Goal: Task Accomplishment & Management: Manage account settings

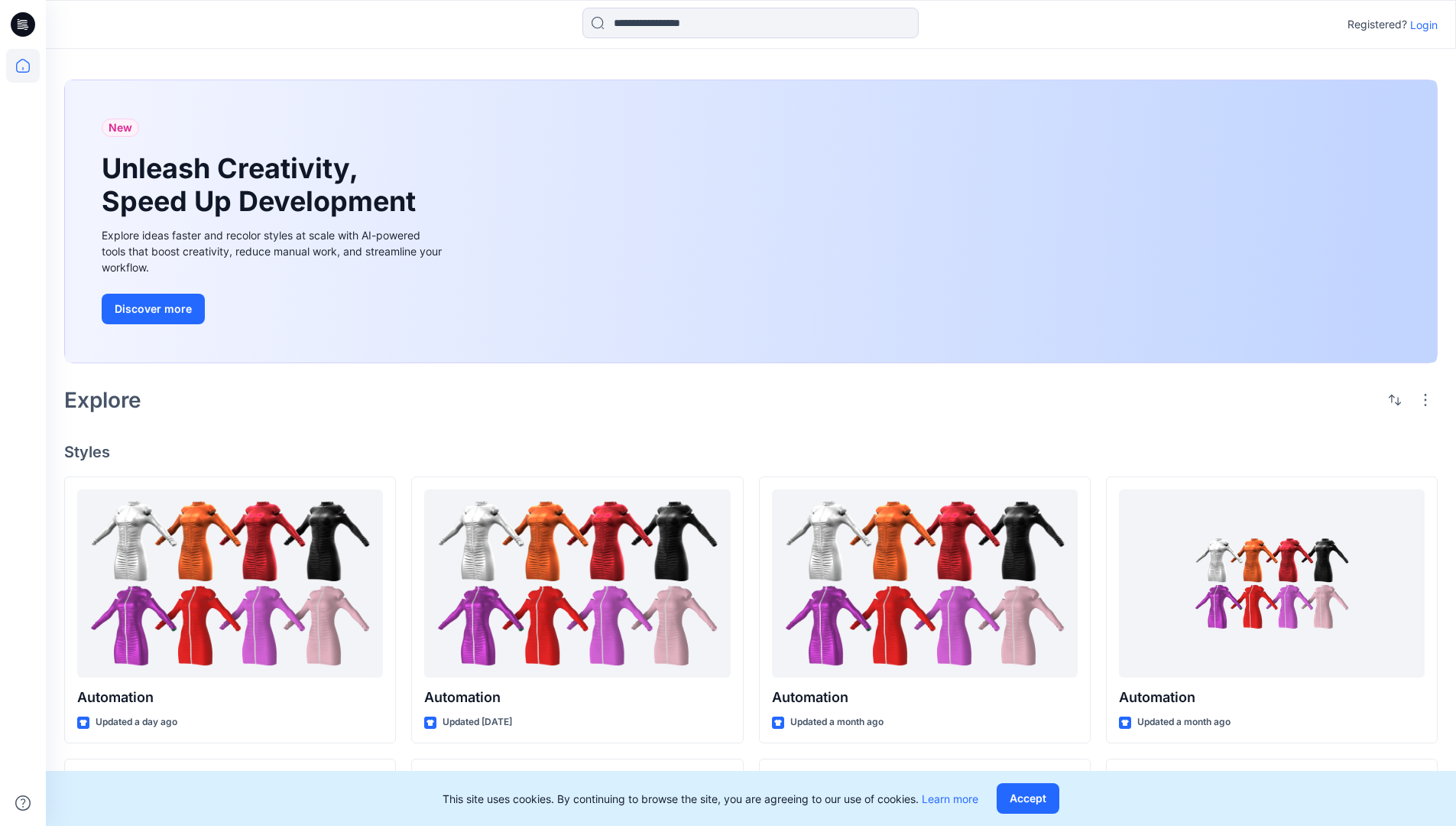
click at [1419, 24] on p "Login" at bounding box center [1423, 24] width 27 height 16
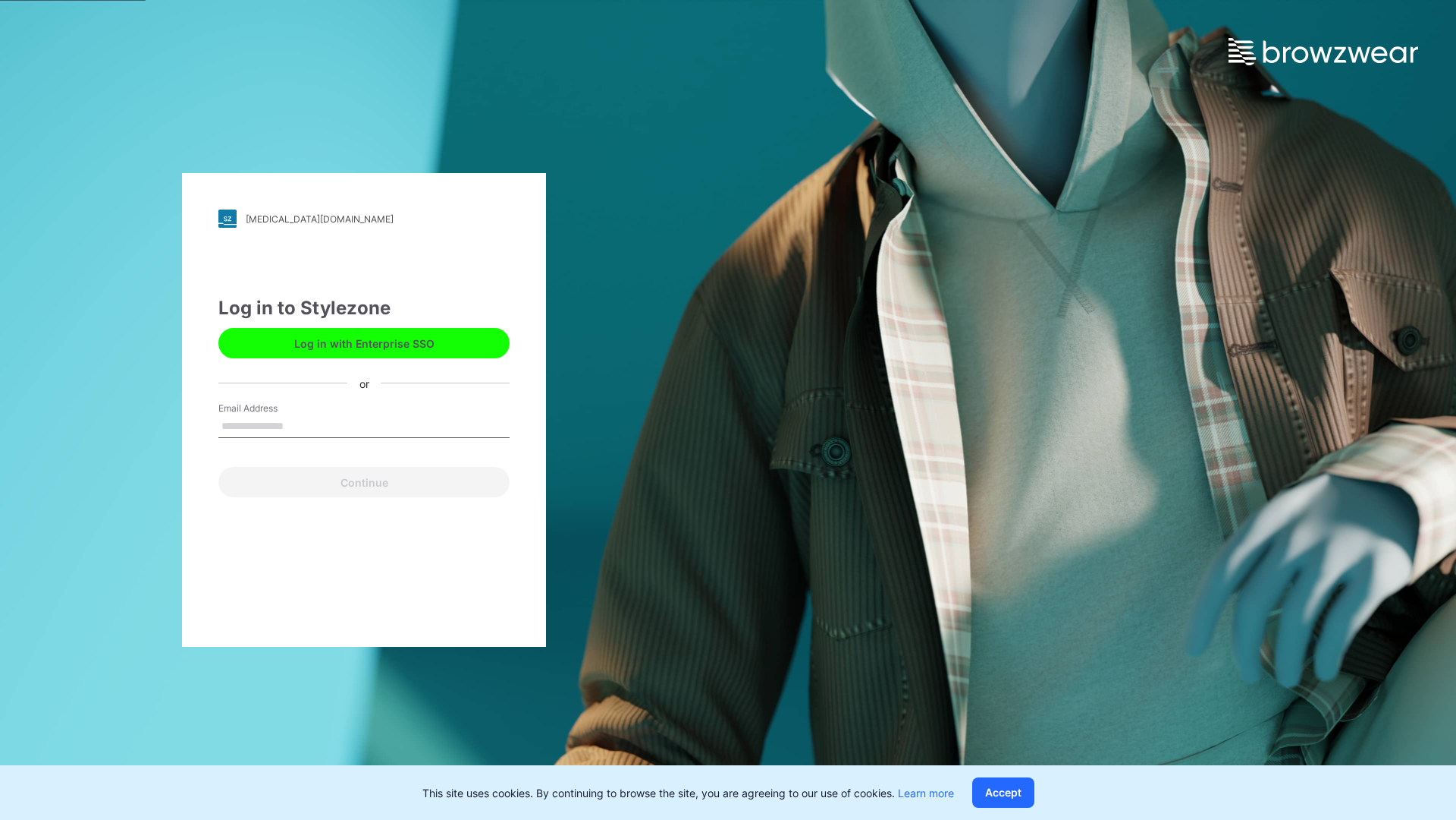
click at [299, 425] on input "Email Address" at bounding box center [364, 426] width 291 height 23
type input "**********"
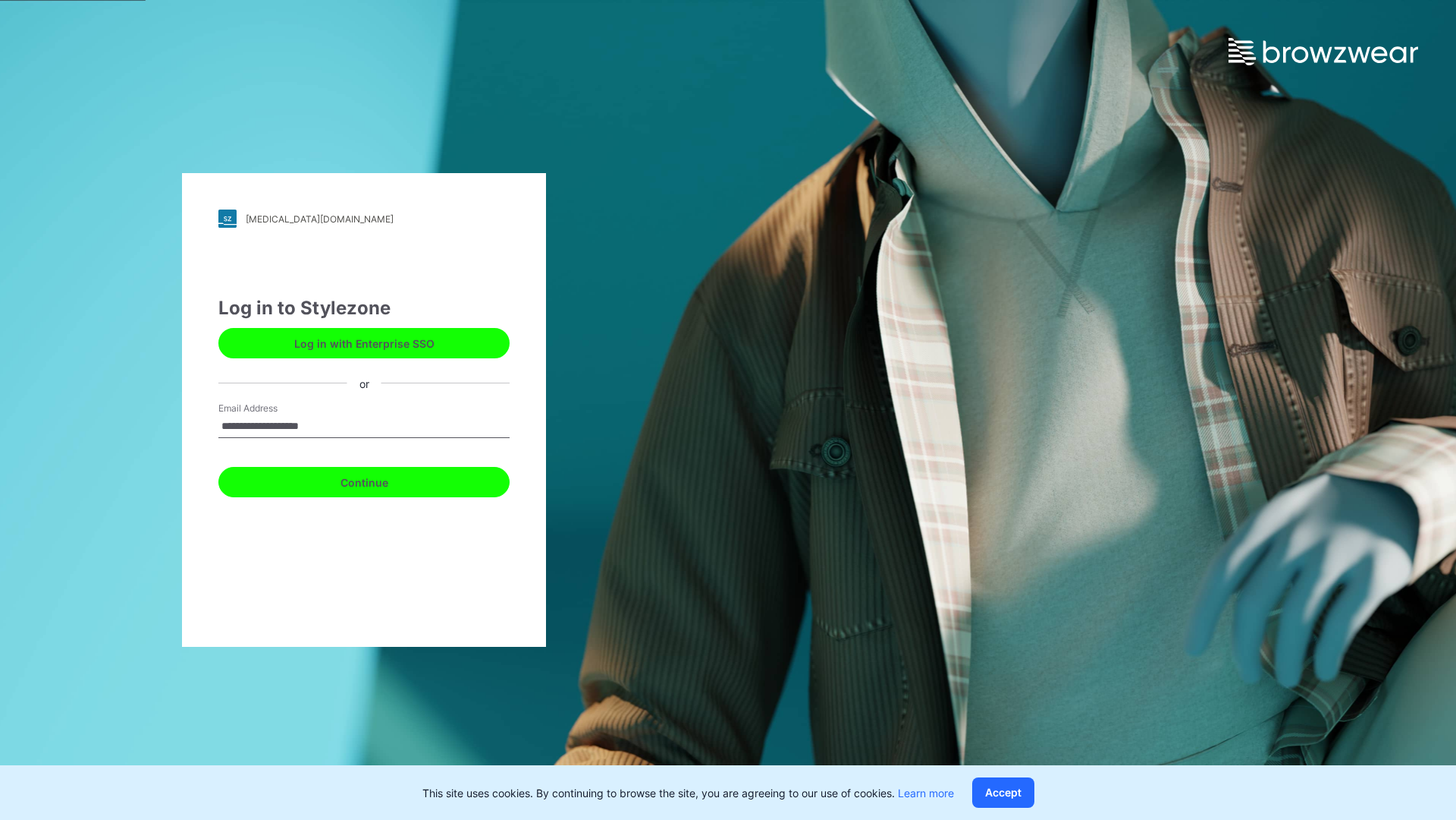
click at [381, 479] on button "Continue" at bounding box center [364, 482] width 291 height 31
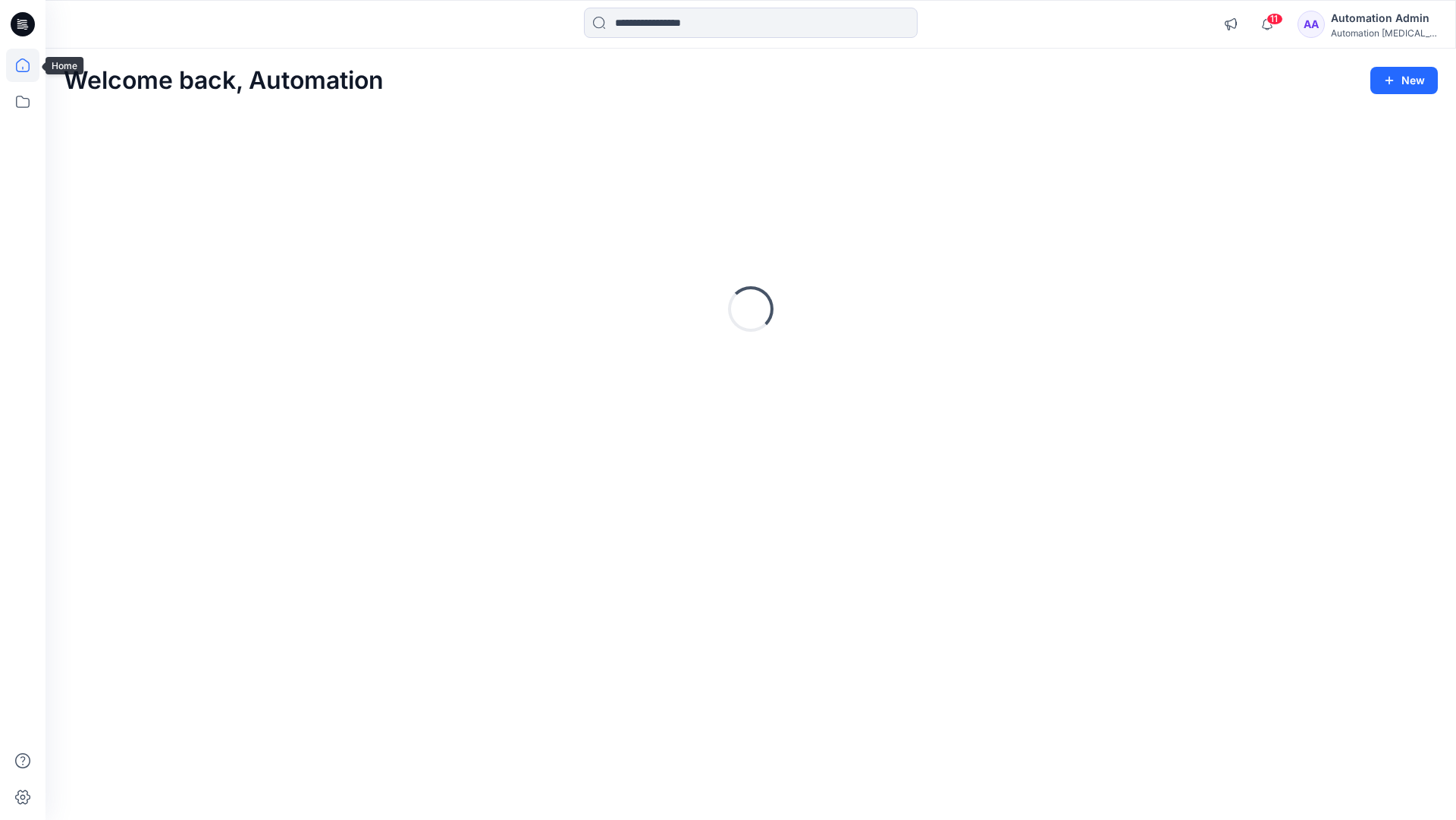
click at [29, 65] on icon at bounding box center [23, 65] width 13 height 13
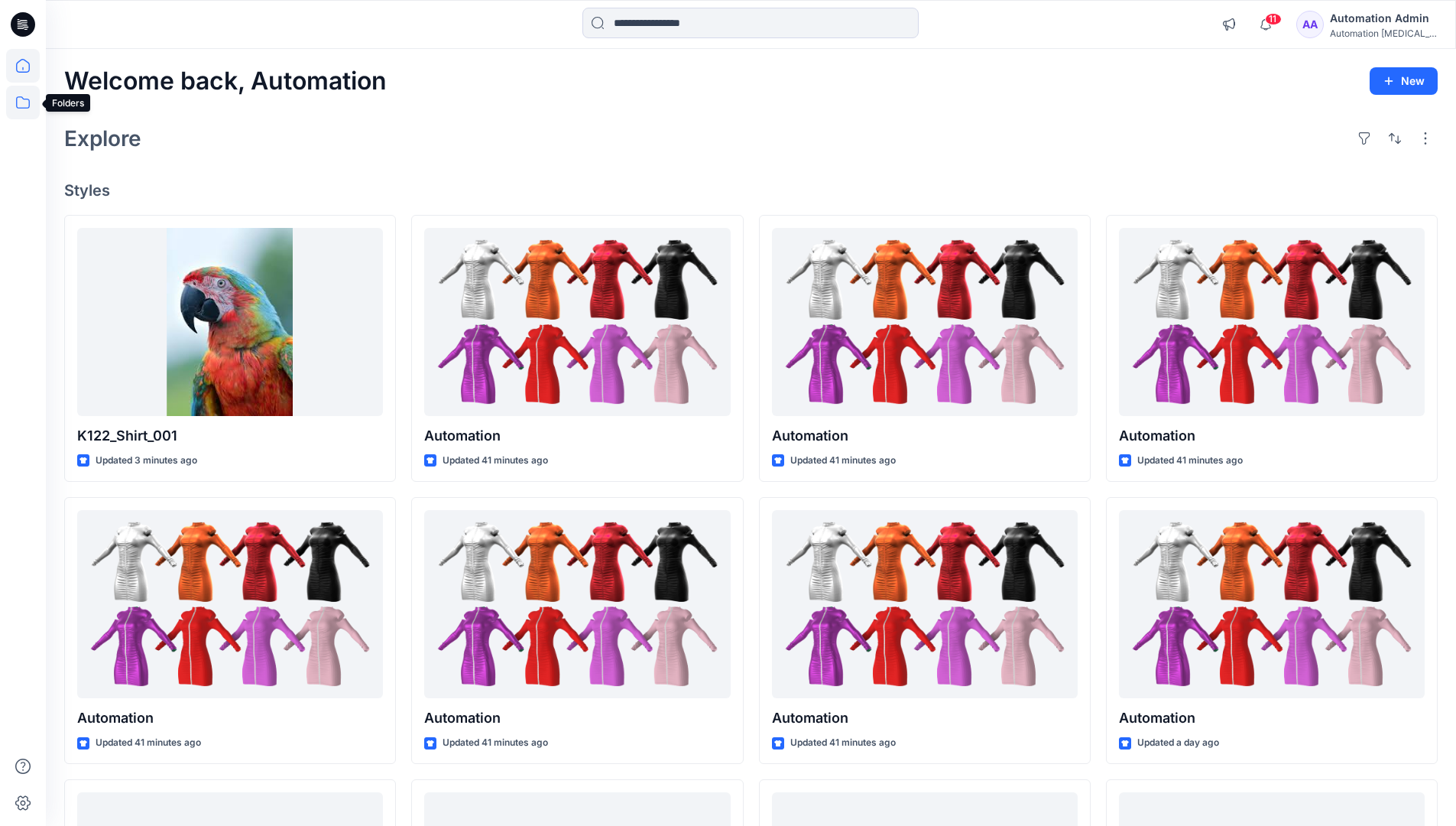
click at [20, 103] on icon at bounding box center [22, 103] width 34 height 34
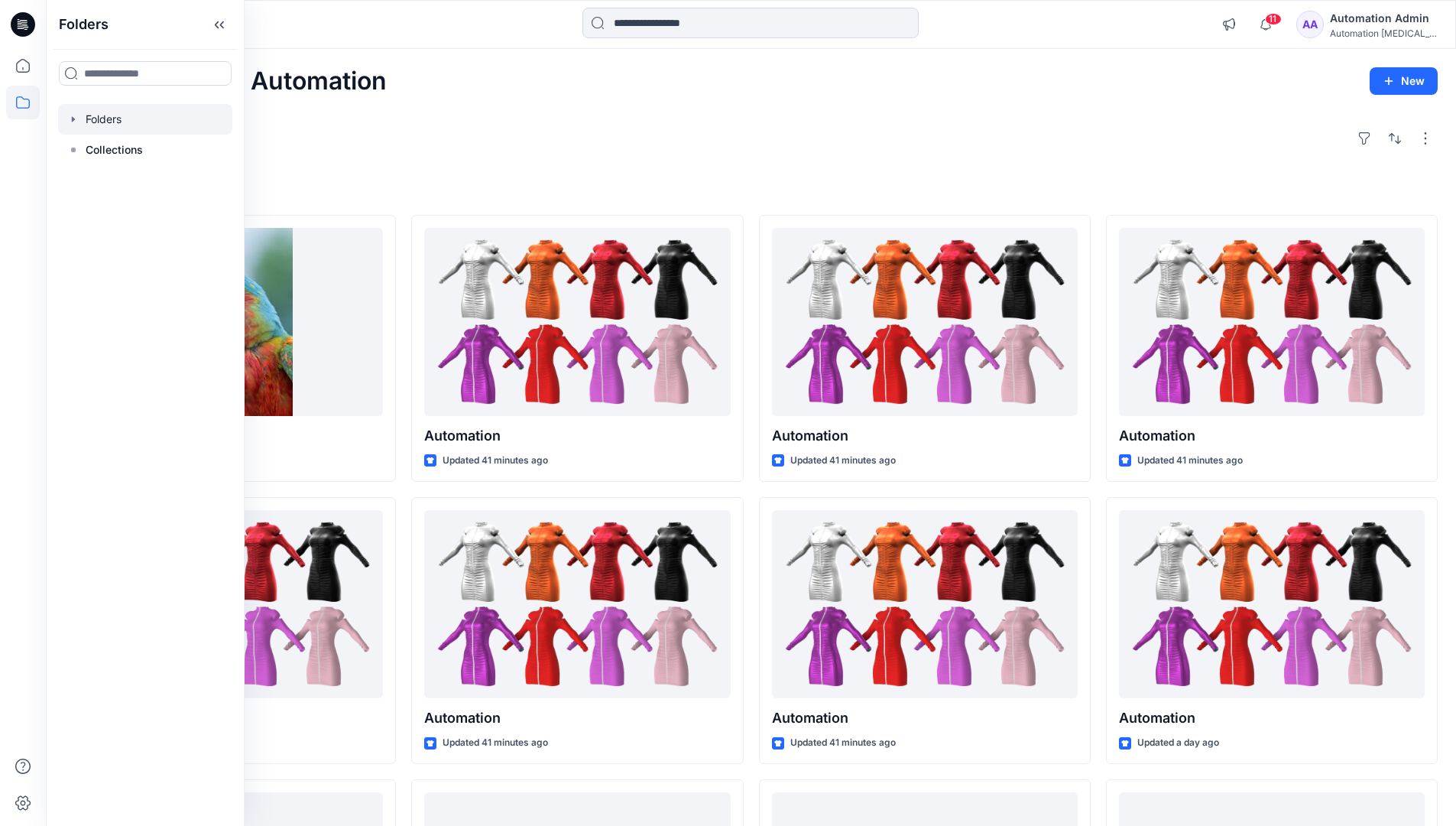
click at [108, 122] on div at bounding box center [145, 119] width 174 height 31
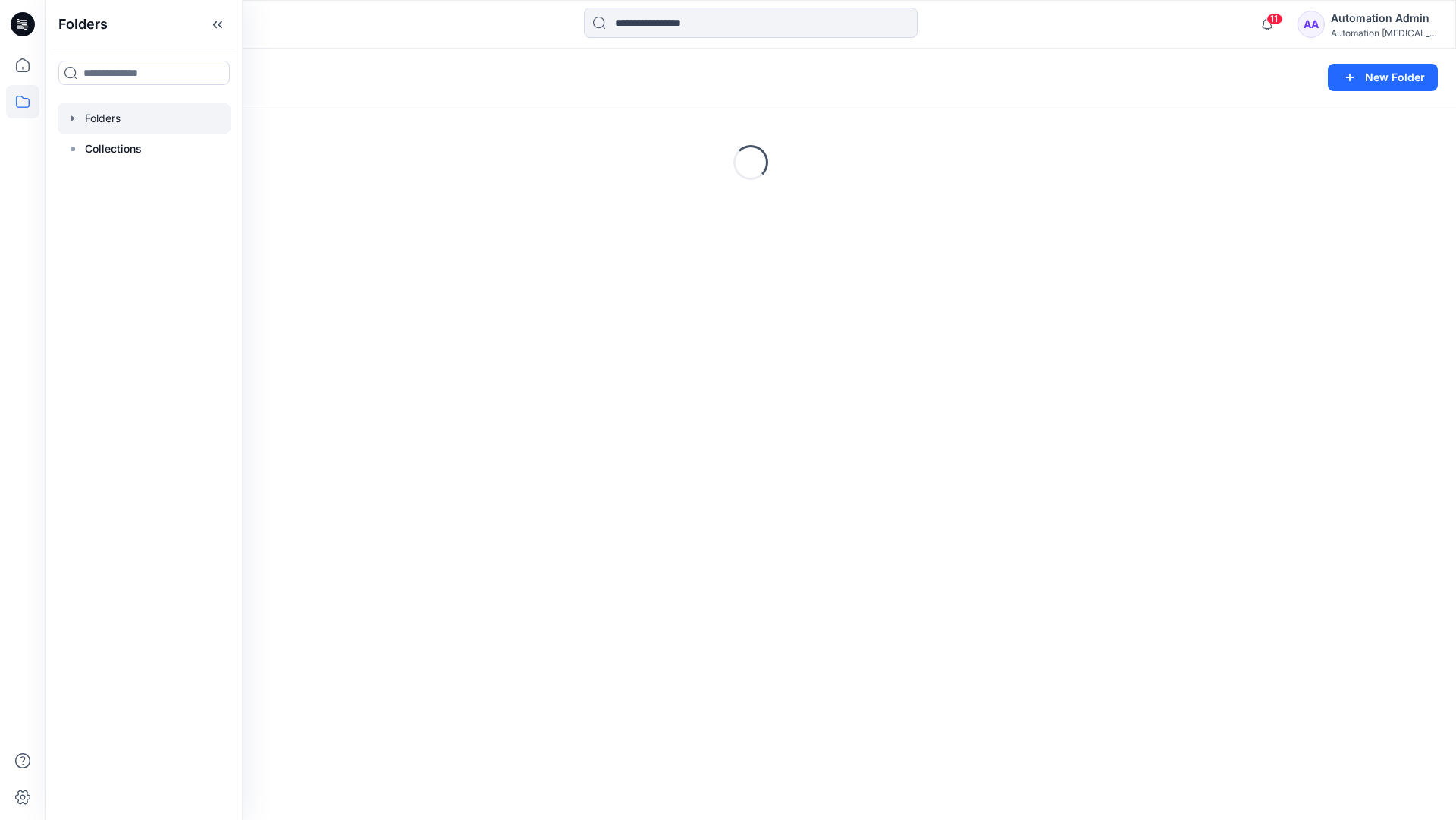
click at [597, 436] on div "Folders New Folder Loading..." at bounding box center [751, 434] width 1411 height 771
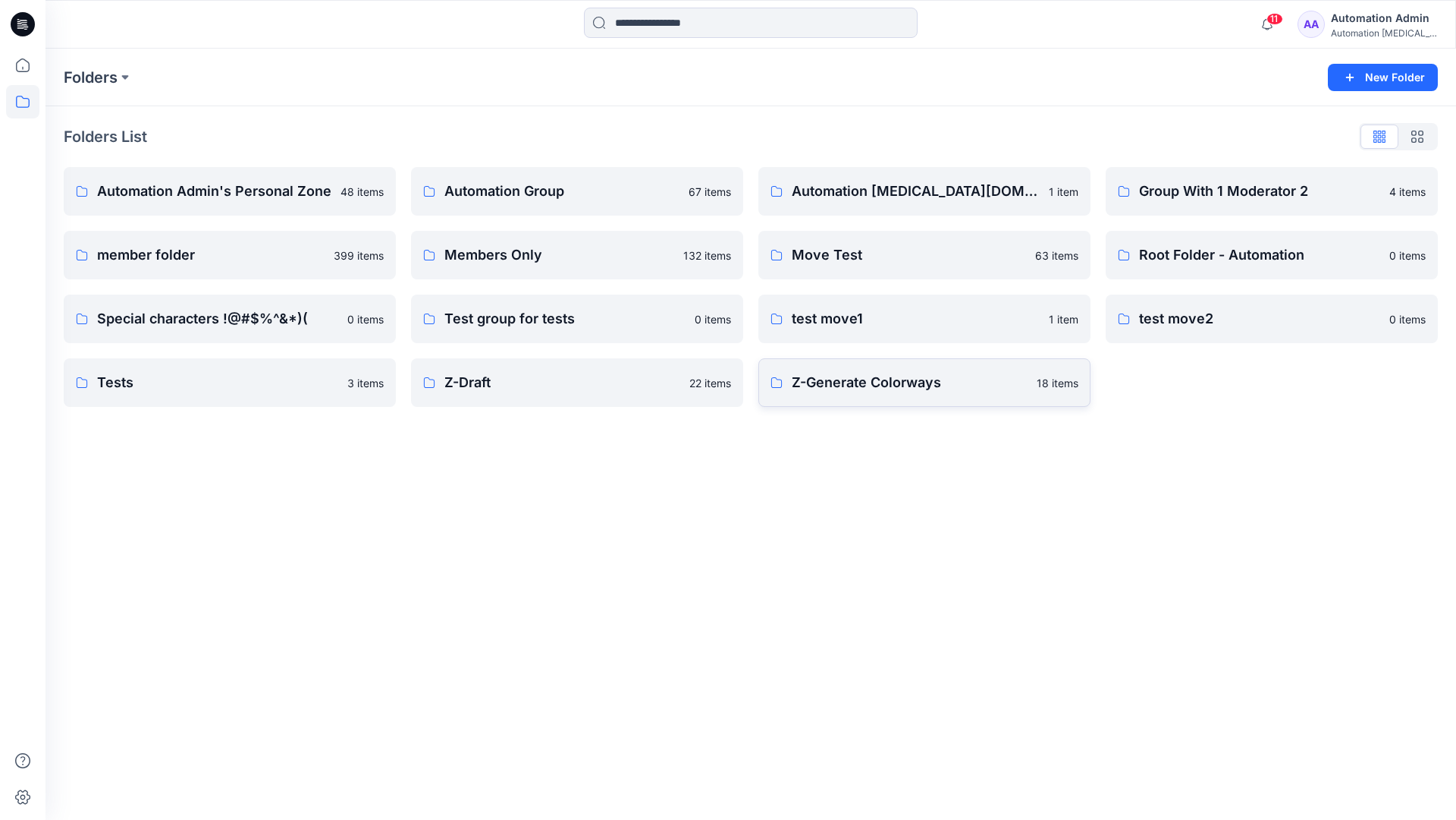
click at [854, 391] on p "Z-Generate Colorways" at bounding box center [910, 382] width 236 height 21
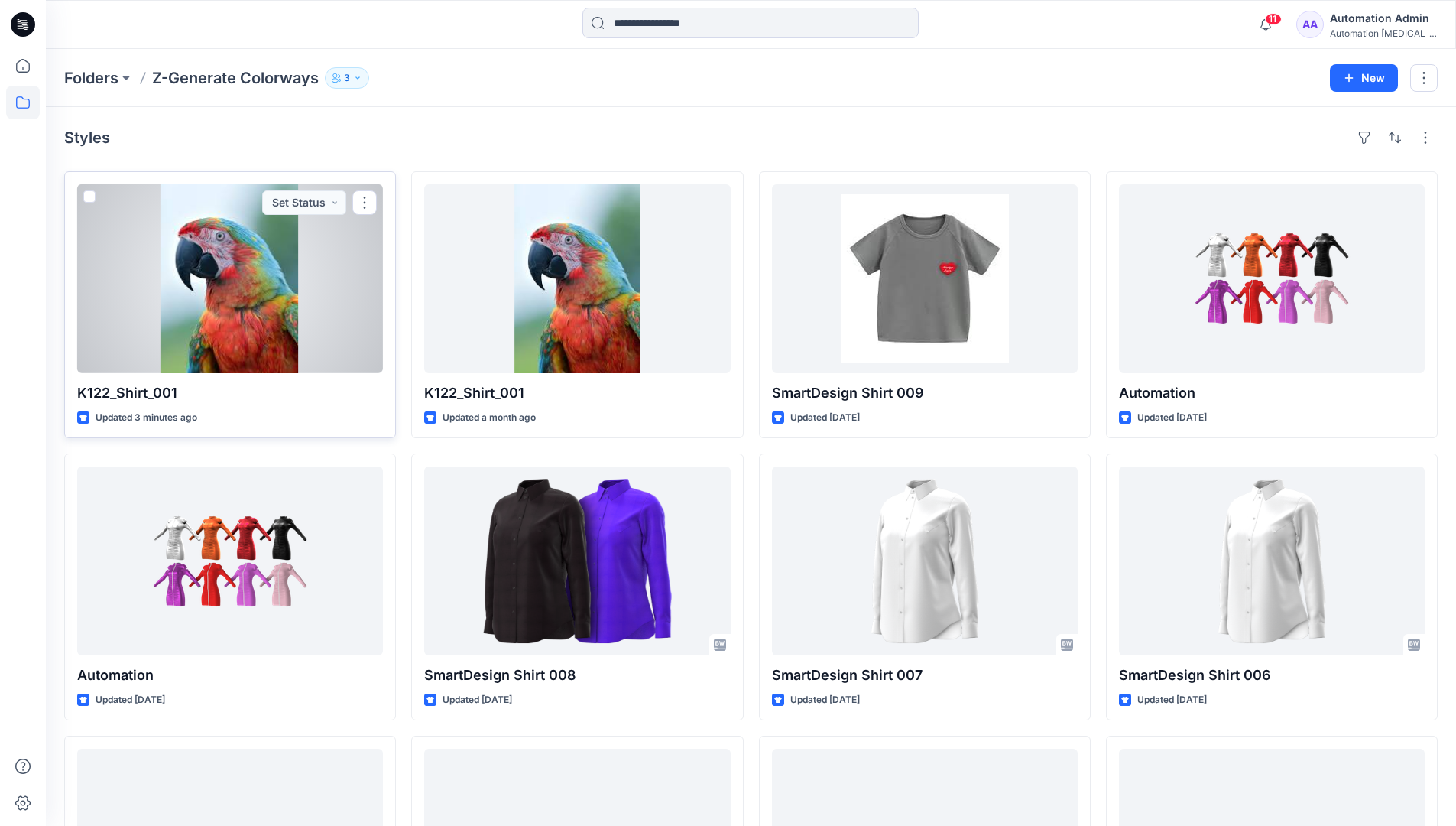
click at [89, 199] on span at bounding box center [89, 196] width 13 height 13
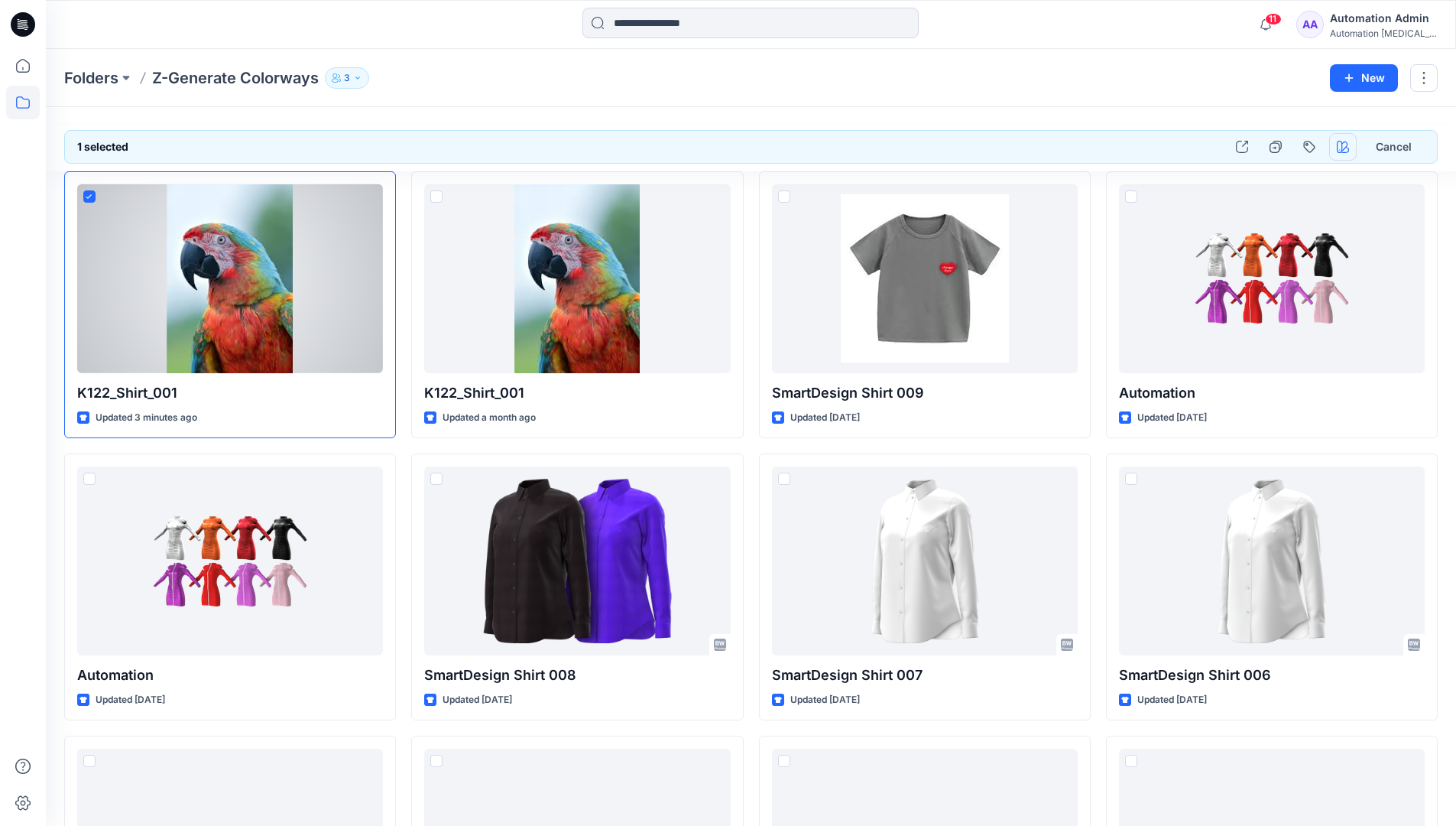
click at [1339, 148] on icon "button" at bounding box center [1342, 146] width 13 height 13
